Goal: Information Seeking & Learning: Learn about a topic

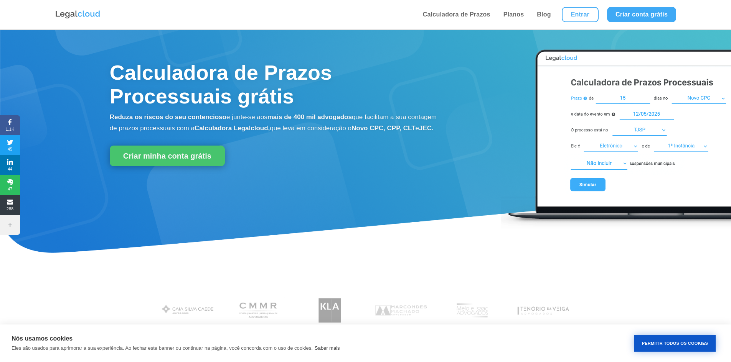
click at [657, 340] on button "Permitir Todos os Cookies" at bounding box center [674, 344] width 81 height 16
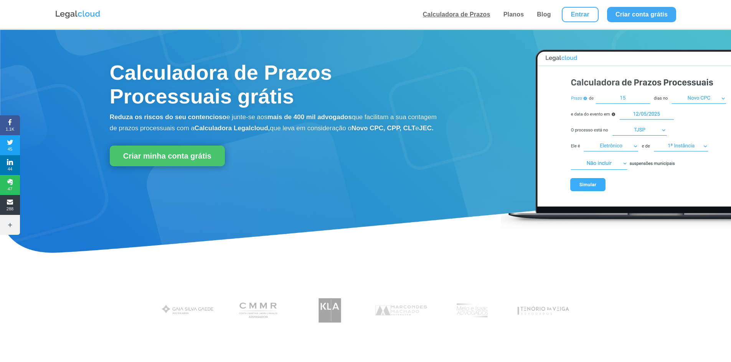
click at [473, 9] on link "Calculadora de Prazos" at bounding box center [456, 14] width 72 height 29
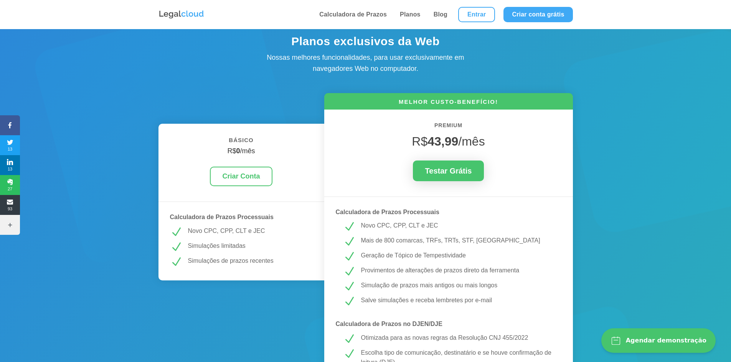
scroll to position [115, 0]
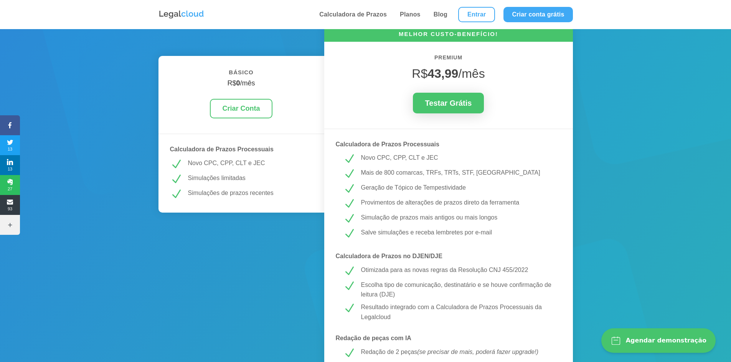
click at [450, 189] on p "Geração de Tópico de Tempestividade" at bounding box center [457, 188] width 193 height 10
click at [437, 203] on p "Provimentos de alterações de prazos direto da ferramenta" at bounding box center [457, 203] width 193 height 10
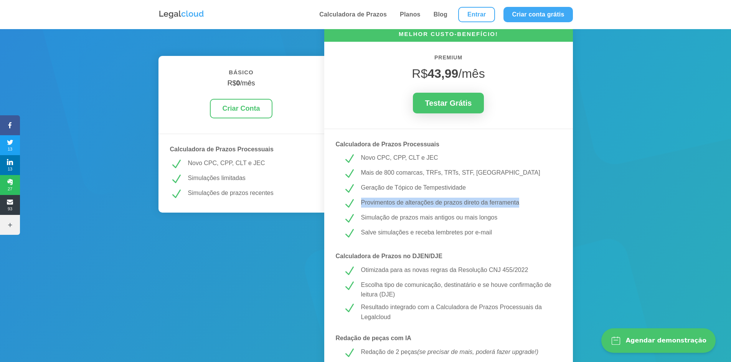
click at [437, 203] on p "Provimentos de alterações de prazos direto da ferramenta" at bounding box center [457, 203] width 193 height 10
click at [429, 213] on p "Simulação de prazos mais antigos ou mais longos" at bounding box center [457, 218] width 193 height 10
click at [431, 218] on p "Simulação de prazos mais antigos ou mais longos" at bounding box center [457, 218] width 193 height 10
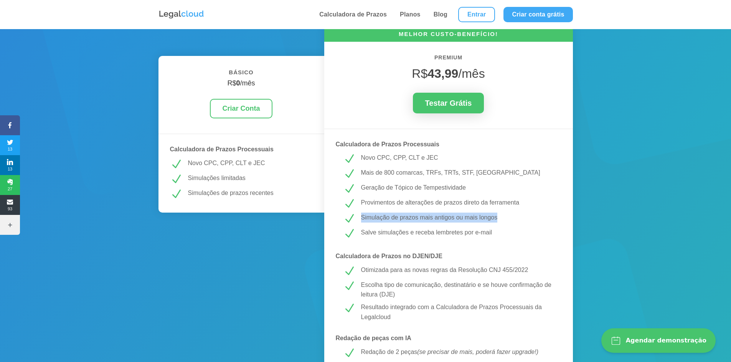
click at [431, 218] on p "Simulação de prazos mais antigos ou mais longos" at bounding box center [457, 218] width 193 height 10
click at [418, 235] on p "Salve simulações e receba lembretes por e-mail" at bounding box center [457, 233] width 193 height 10
click at [417, 235] on p "Salve simulações e receba lembretes por e-mail" at bounding box center [457, 233] width 193 height 10
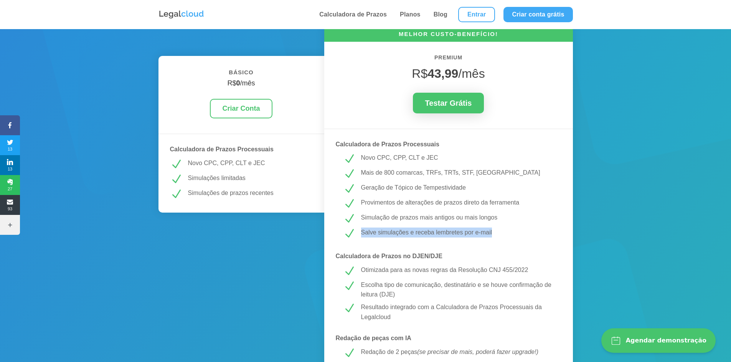
click at [417, 235] on p "Salve simulações e receba lembretes por e-mail" at bounding box center [457, 233] width 193 height 10
click at [421, 253] on p "Calculadora de Prazos no DJEN/DJE" at bounding box center [449, 257] width 226 height 10
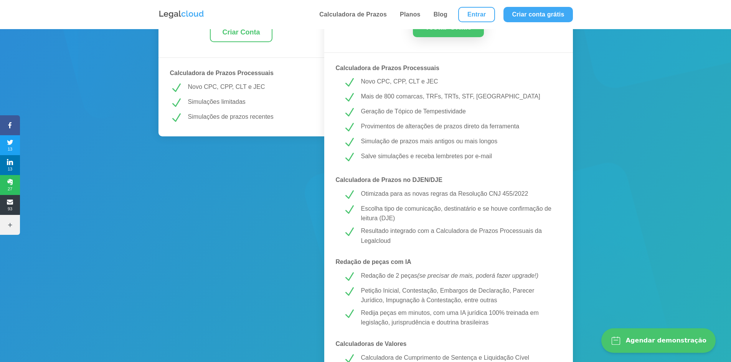
scroll to position [192, 0]
click at [404, 193] on p "Otimizada para as novas regras da Resolução CNJ 455/2022" at bounding box center [457, 194] width 193 height 10
click at [405, 193] on p "Otimizada para as novas regras da Resolução CNJ 455/2022" at bounding box center [457, 194] width 193 height 10
click at [403, 212] on p "Escolha tipo de comunicação, destinatário e se houve confirmação de leitura (DJ…" at bounding box center [457, 214] width 193 height 20
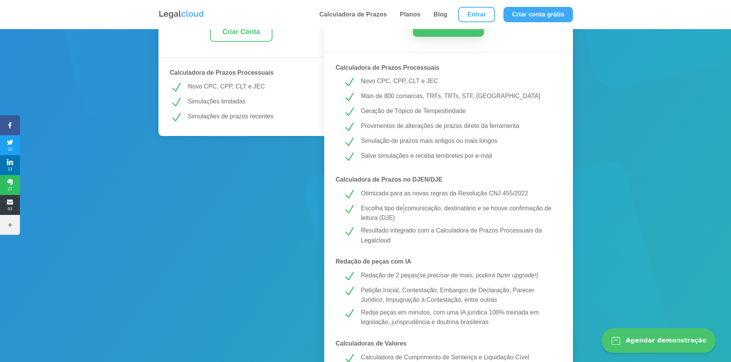
click at [403, 212] on p "Escolha tipo de comunicação, destinatário e se houve confirmação de leitura (DJ…" at bounding box center [457, 214] width 193 height 20
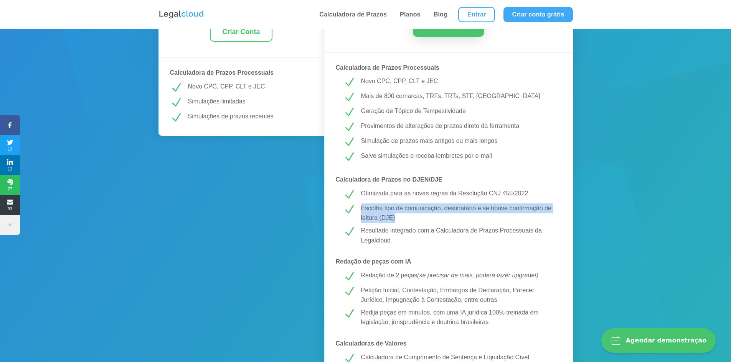
click at [403, 212] on p "Escolha tipo de comunicação, destinatário e se houve confirmação de leitura (DJ…" at bounding box center [457, 214] width 193 height 20
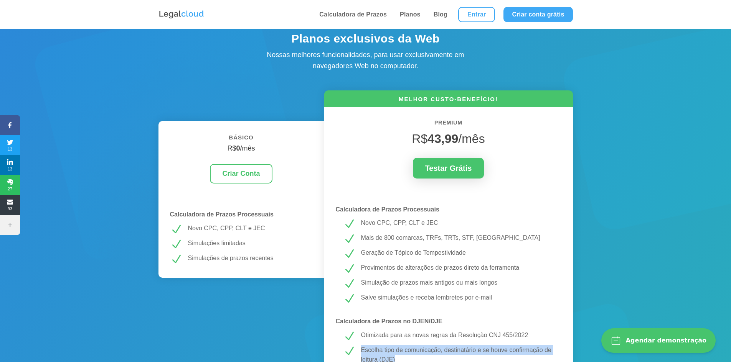
scroll to position [38, 0]
